Goal: Task Accomplishment & Management: Manage account settings

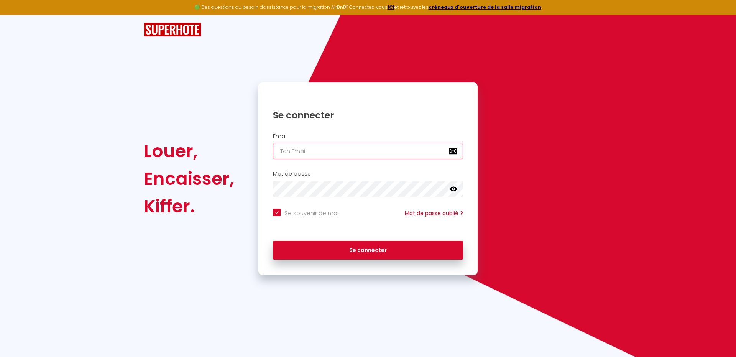
drag, startPoint x: 283, startPoint y: 151, endPoint x: 293, endPoint y: 153, distance: 10.2
click at [282, 151] on input "email" at bounding box center [368, 151] width 190 height 16
type input "p"
checkbox input "true"
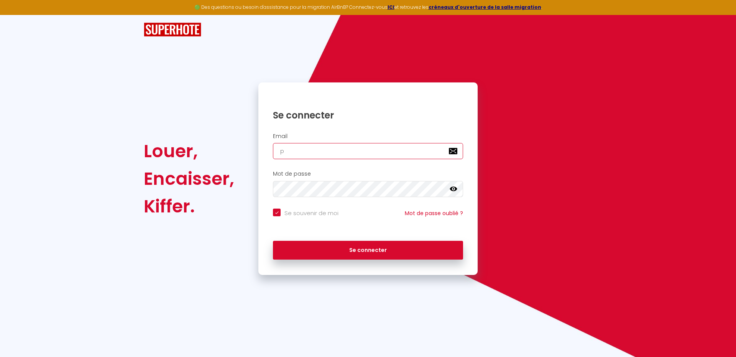
type input "pt"
checkbox input "true"
type input "pte"
checkbox input "true"
type input "pter"
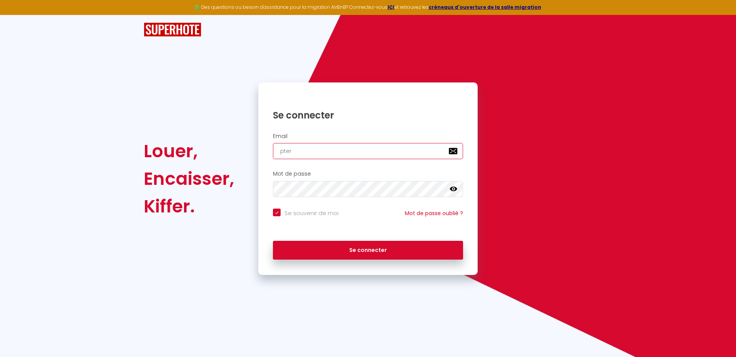
checkbox input "true"
type input "ptern"
checkbox input "true"
type input "pterny"
checkbox input "true"
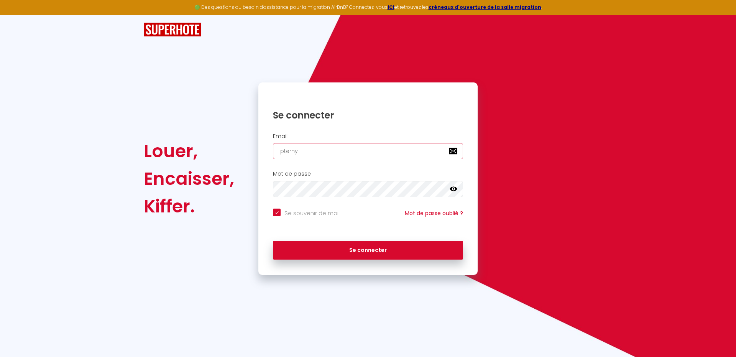
type input "pterny@"
checkbox input "true"
type input "pterny@w"
checkbox input "true"
type input "pterny@wa"
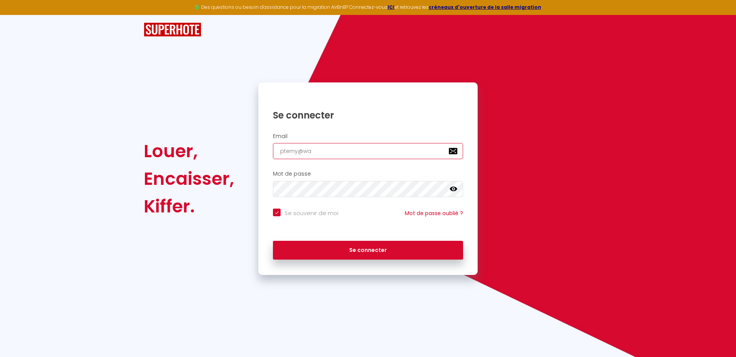
checkbox input "true"
type input "pterny@wan"
checkbox input "true"
type input "pterny@wana"
checkbox input "true"
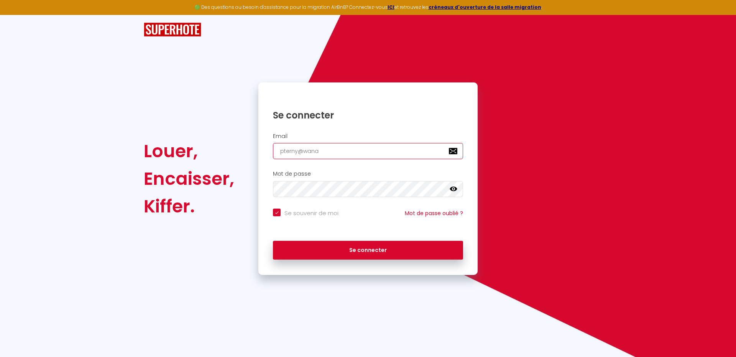
type input "pterny@wanad"
checkbox input "true"
type input "pterny@wanado"
checkbox input "true"
type input "[EMAIL_ADDRESS]"
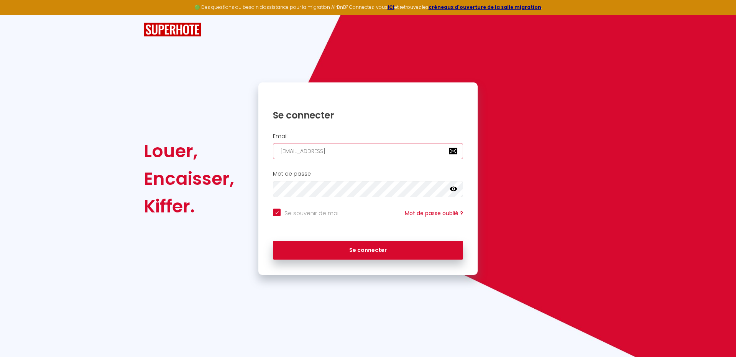
checkbox input "true"
type input "[EMAIL_ADDRESS]."
checkbox input "true"
type input "pterny@wanadoo.f"
checkbox input "true"
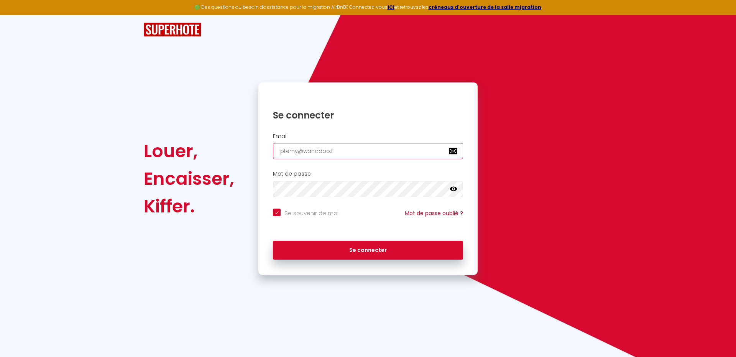
type input "[EMAIL_ADDRESS][DOMAIN_NAME]"
checkbox input "true"
type input "[EMAIL_ADDRESS][DOMAIN_NAME]"
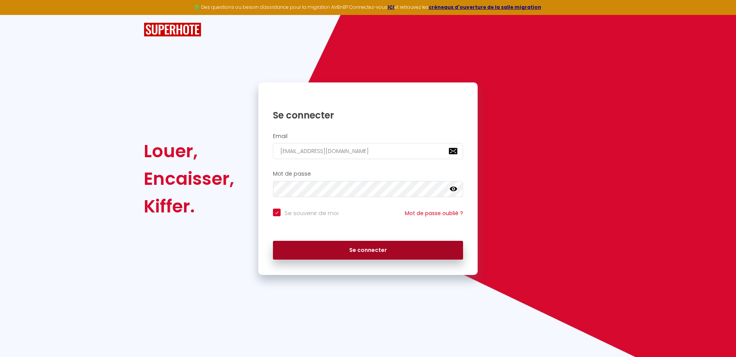
click at [374, 250] on button "Se connecter" at bounding box center [368, 250] width 190 height 19
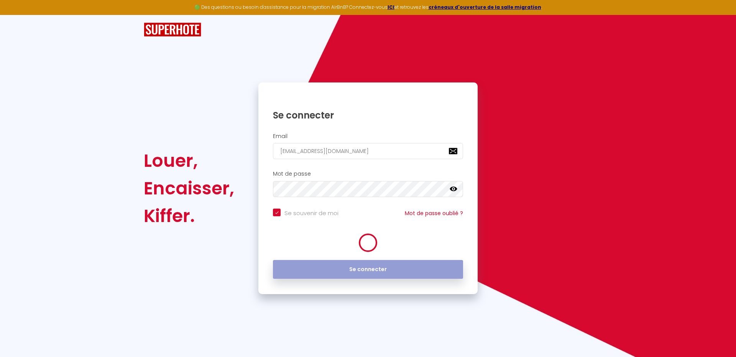
checkbox input "true"
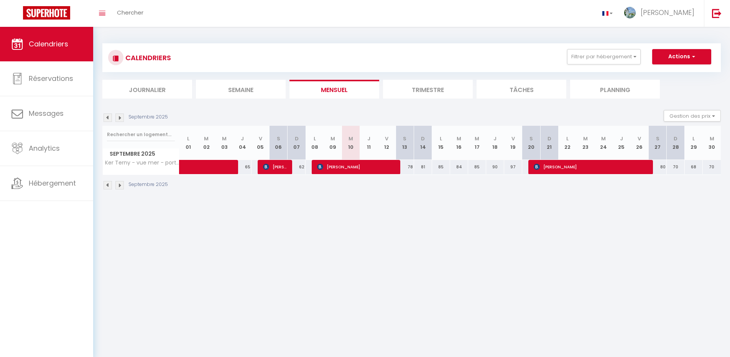
click at [275, 289] on body "🟢 Des questions ou besoin d'assistance pour la migration AirBnB? Connectez-vous…" at bounding box center [365, 205] width 730 height 357
click at [352, 166] on span "[PERSON_NAME]" at bounding box center [356, 166] width 78 height 15
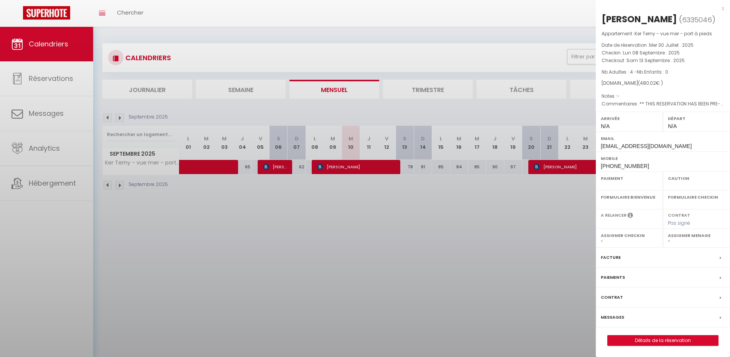
select select "OK"
select select "0"
select select "1"
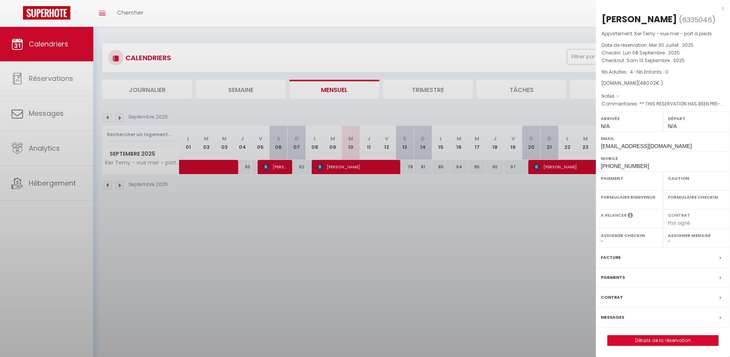
select select
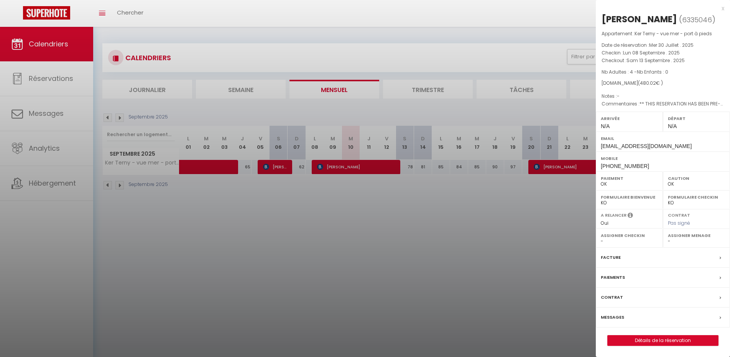
click at [723, 9] on div "x" at bounding box center [660, 8] width 128 height 9
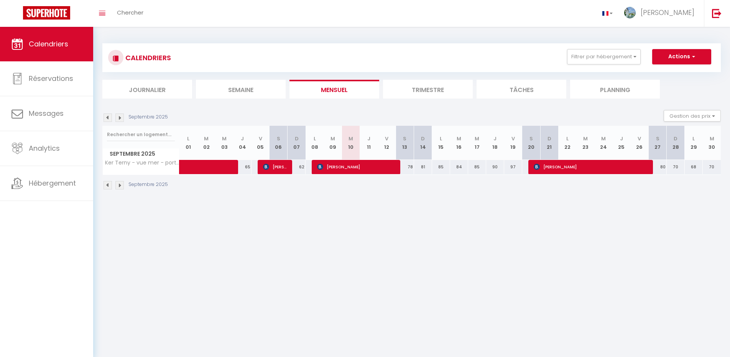
click at [579, 165] on span "[PERSON_NAME]" at bounding box center [591, 166] width 114 height 15
select select "KO"
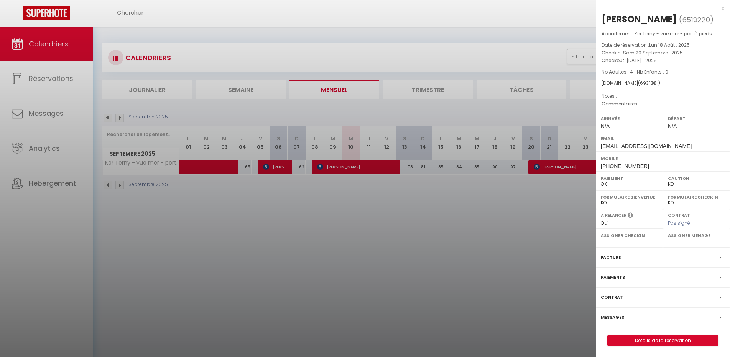
click at [723, 8] on div "x" at bounding box center [660, 8] width 128 height 9
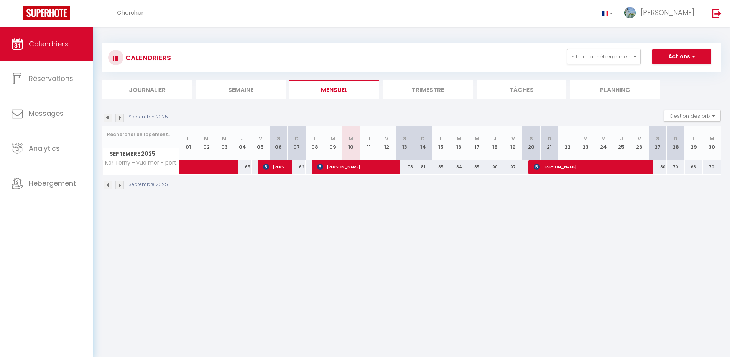
click at [118, 117] on img at bounding box center [119, 117] width 8 height 8
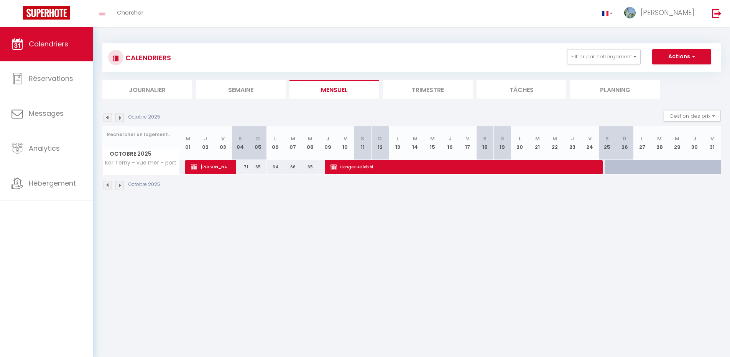
click at [212, 166] on span "[PERSON_NAME]" at bounding box center [211, 166] width 41 height 15
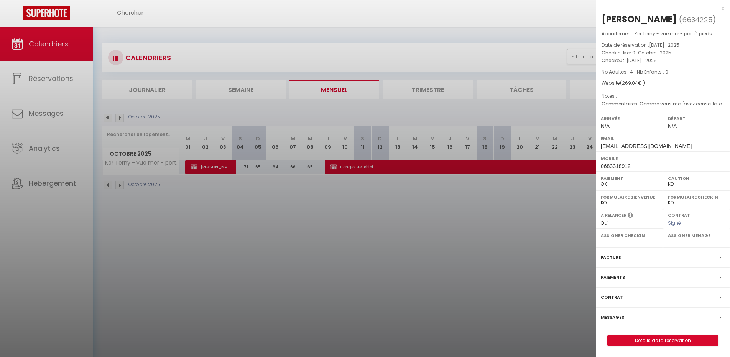
click at [722, 8] on div "x" at bounding box center [660, 8] width 128 height 9
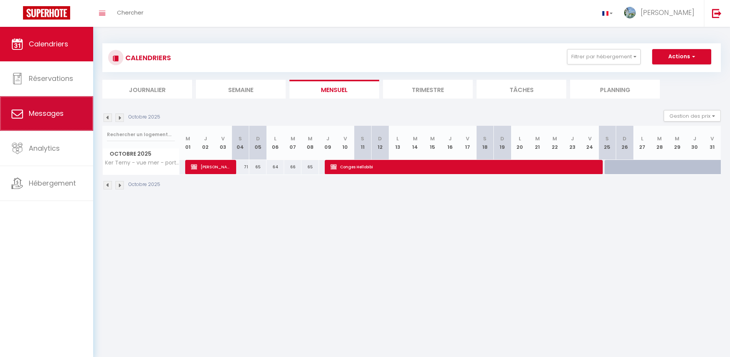
click at [41, 113] on span "Messages" at bounding box center [46, 114] width 35 height 10
select select "message"
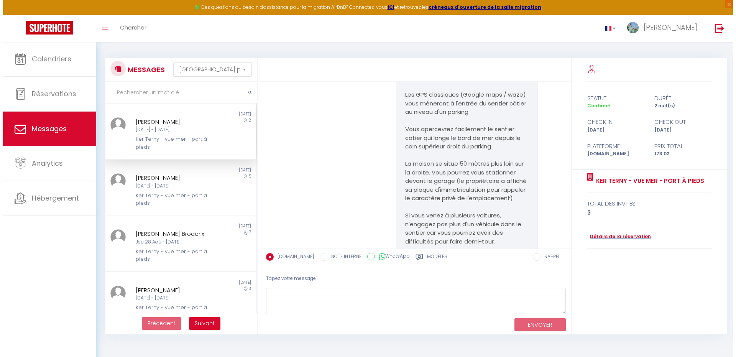
scroll to position [1309, 0]
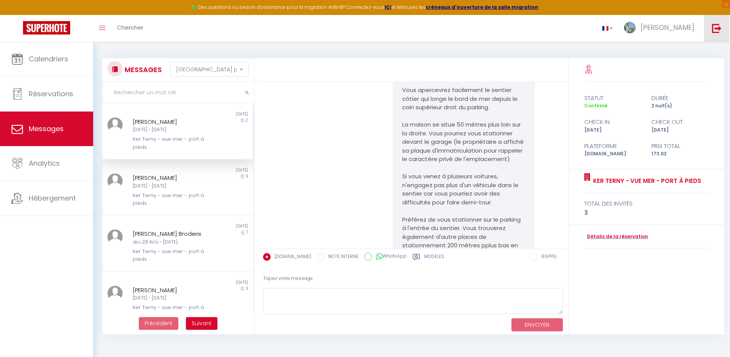
click at [715, 28] on img at bounding box center [717, 28] width 10 height 10
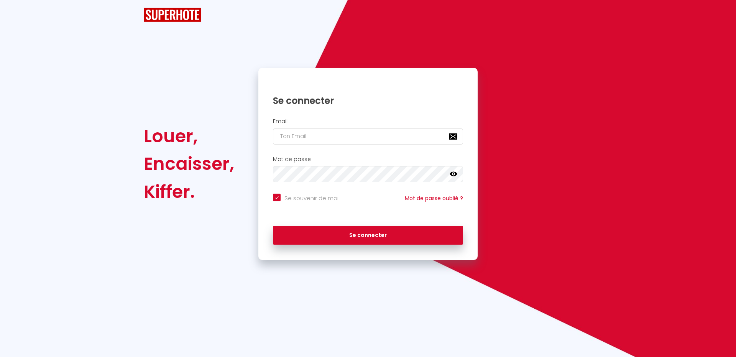
checkbox input "true"
